Goal: Task Accomplishment & Management: Manage account settings

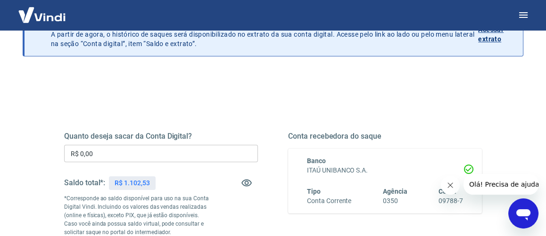
scroll to position [80, 0]
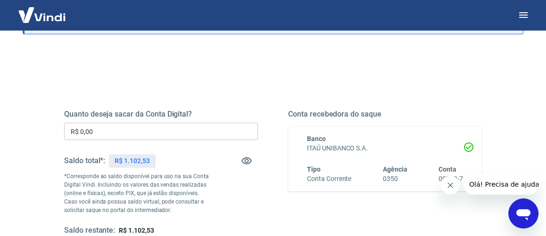
click at [145, 126] on input "R$ 0,00" at bounding box center [161, 131] width 194 height 17
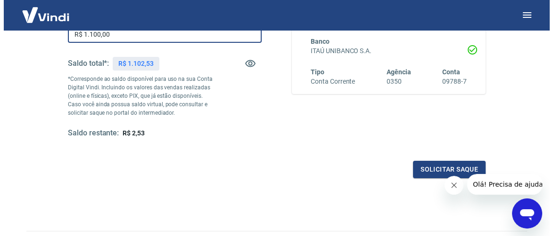
scroll to position [179, 0]
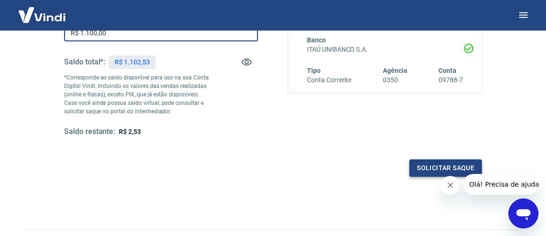
type input "R$ 1.100,00"
click at [441, 169] on button "Solicitar saque" at bounding box center [445, 168] width 73 height 17
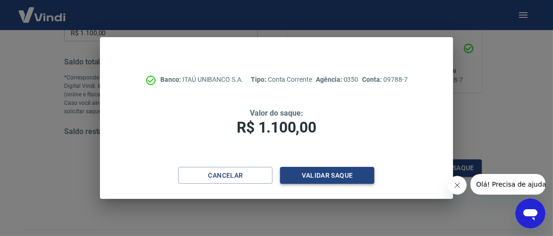
click at [349, 181] on button "Validar saque" at bounding box center [327, 175] width 94 height 17
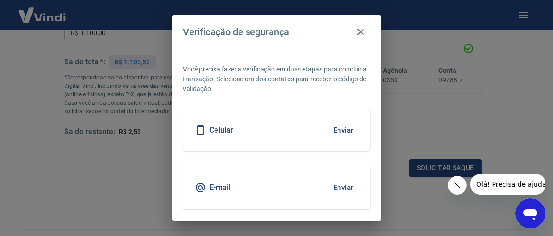
click at [270, 136] on div "Celular Enviar" at bounding box center [276, 130] width 187 height 42
click at [342, 130] on button "Enviar" at bounding box center [343, 131] width 31 height 20
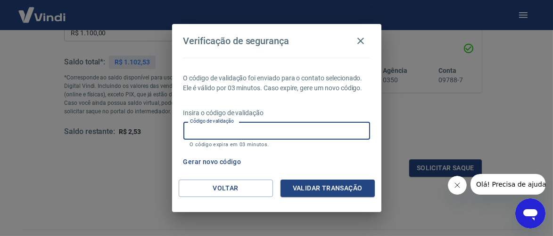
click at [303, 133] on input "Código de validação" at bounding box center [276, 130] width 187 height 17
type input "238207"
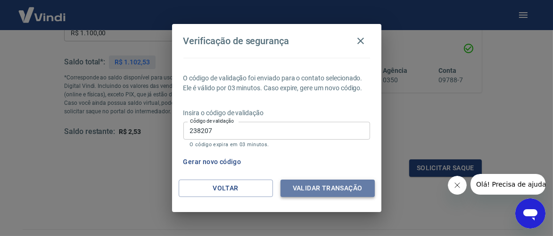
click at [336, 189] on button "Validar transação" at bounding box center [327, 188] width 94 height 17
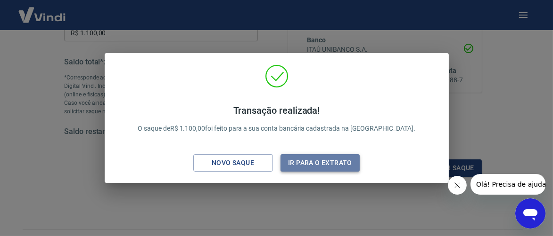
click at [336, 168] on button "Ir para o extrato" at bounding box center [320, 163] width 80 height 17
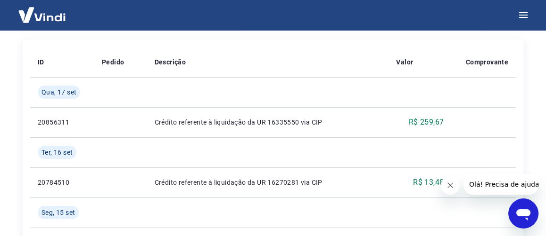
scroll to position [246, 0]
